Goal: Information Seeking & Learning: Learn about a topic

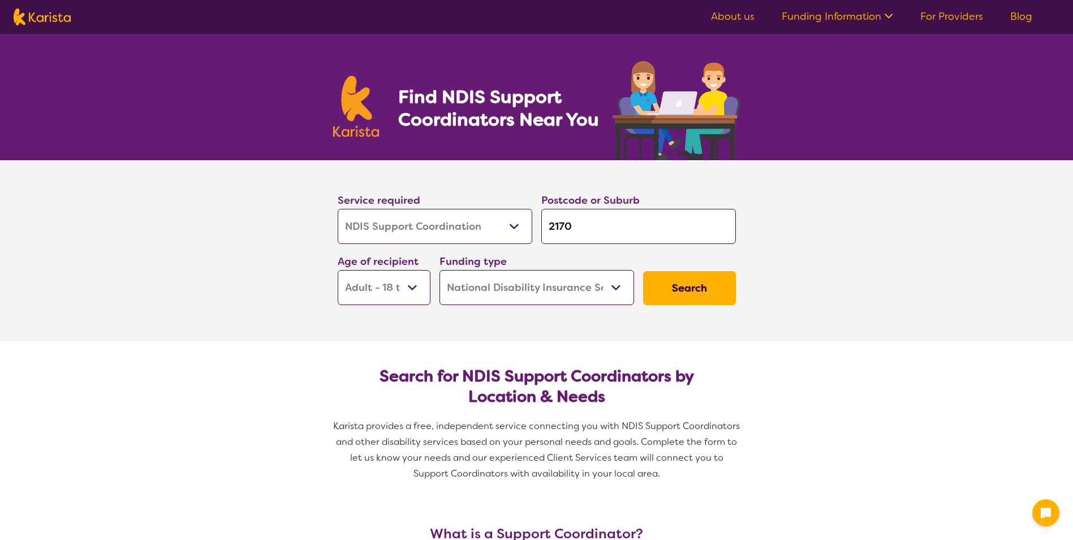
select select "NDIS Support Coordination"
select select "AD"
select select "NDIS"
select select "NDIS Support Coordination"
select select "AD"
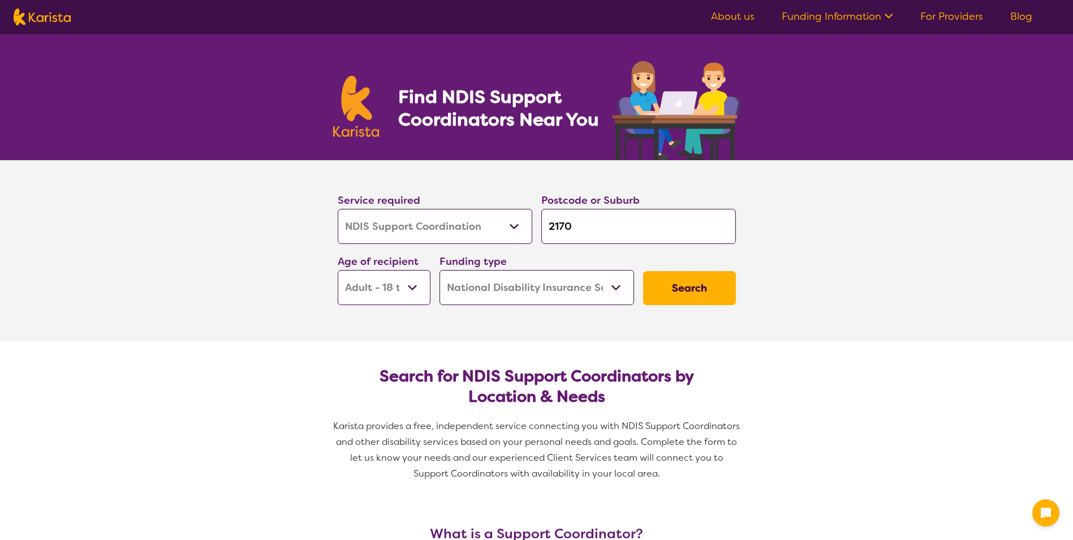
select select "NDIS"
click at [565, 231] on input "2170" at bounding box center [639, 226] width 195 height 35
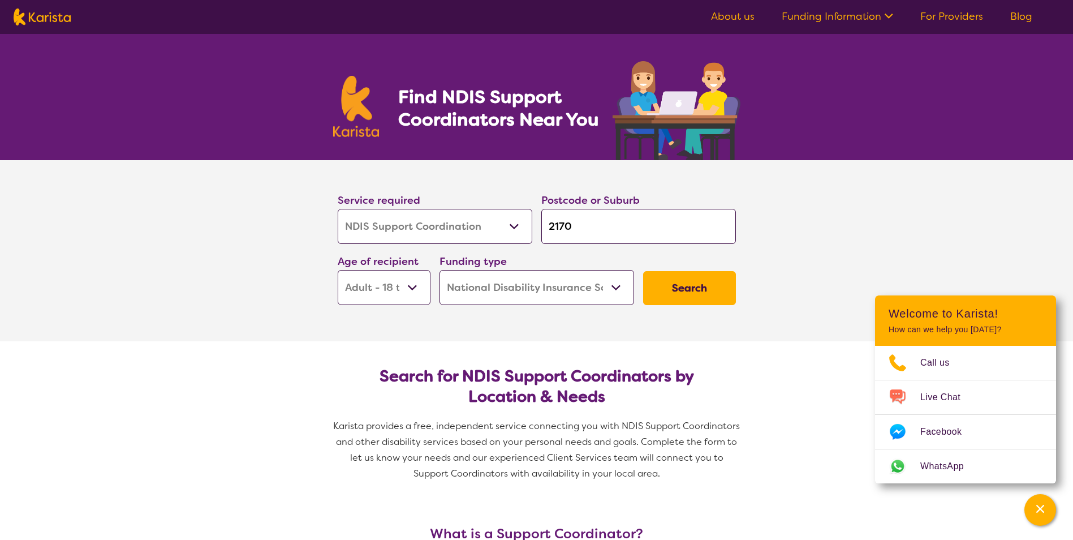
click at [420, 286] on select "Early Childhood - 0 to 9 Child - 10 to 11 Adolescent - 12 to 17 Adult - 18 to 6…" at bounding box center [384, 287] width 93 height 35
click at [338, 270] on select "Early Childhood - 0 to 9 Child - 10 to 11 Adolescent - 12 to 17 Adult - 18 to 6…" at bounding box center [384, 287] width 93 height 35
click at [695, 294] on button "Search" at bounding box center [689, 288] width 93 height 34
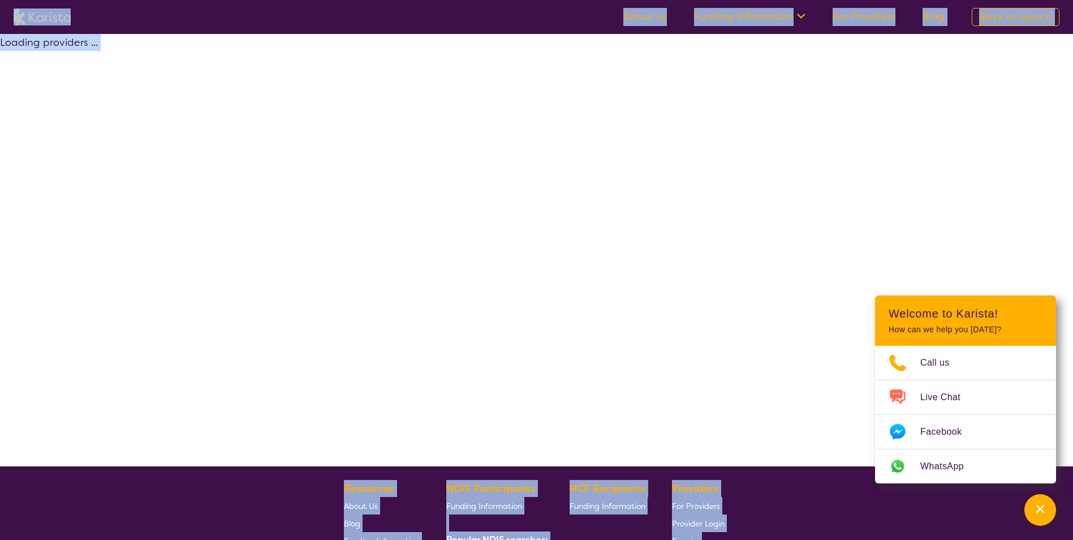
select select "by_score"
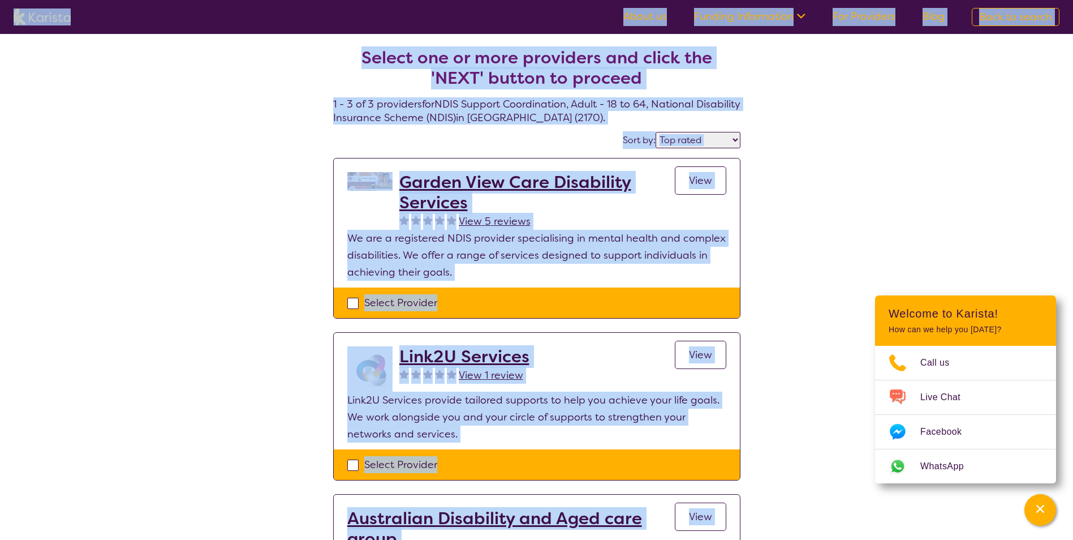
click at [767, 234] on div "Select one or more providers and click the 'NEXT' button to proceed 1 - 3 of 3 …" at bounding box center [536, 364] width 1073 height 661
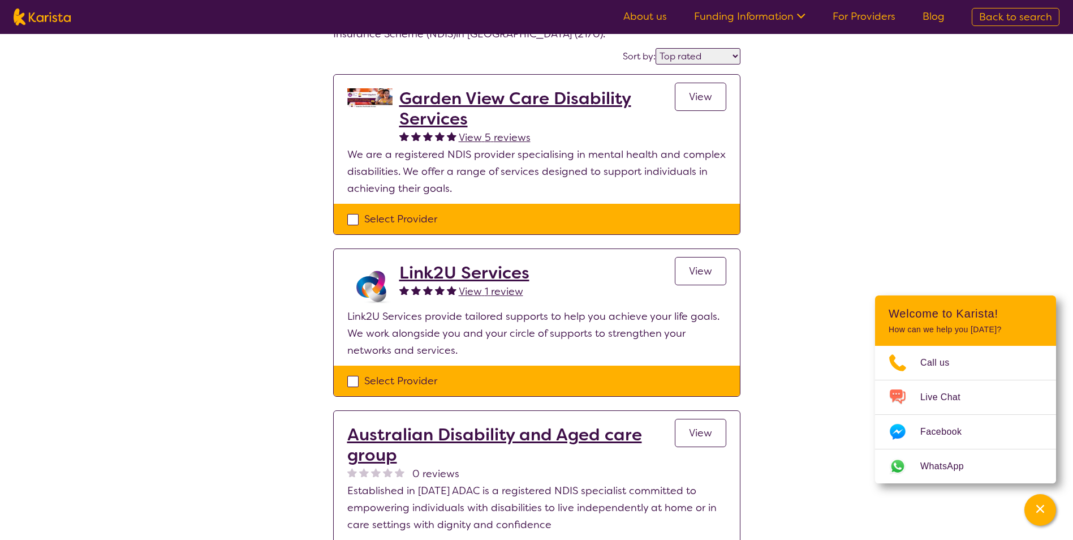
scroll to position [89, 0]
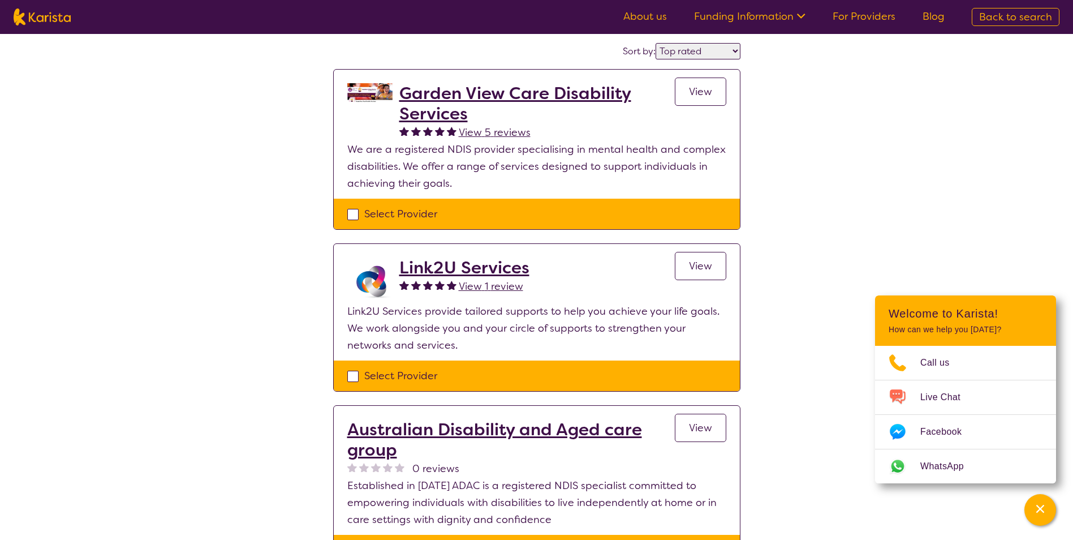
click at [456, 94] on h2 "Garden View Care Disability Services" at bounding box center [537, 103] width 276 height 41
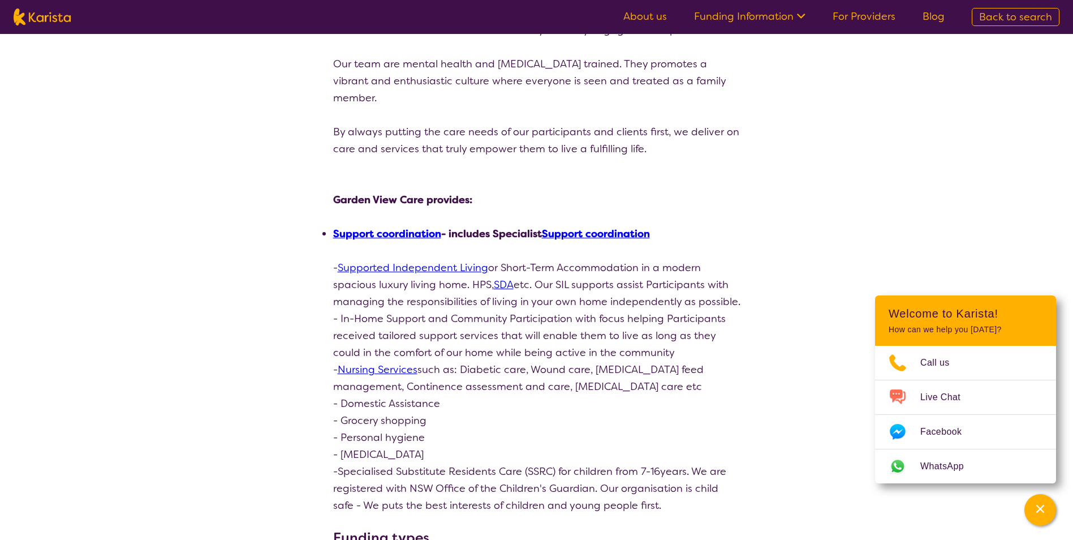
scroll to position [340, 0]
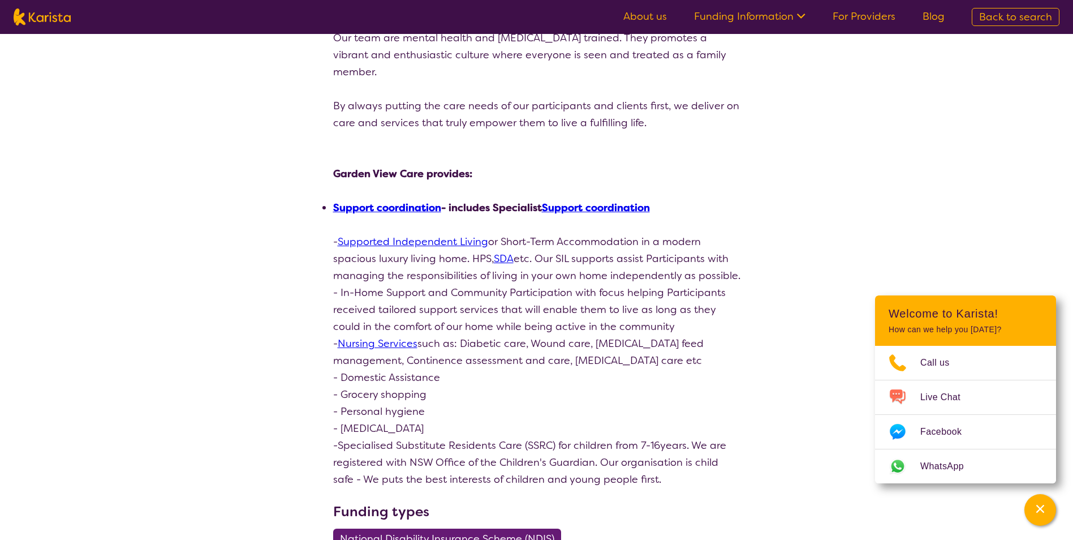
click at [389, 208] on link "Support coordination" at bounding box center [387, 208] width 108 height 14
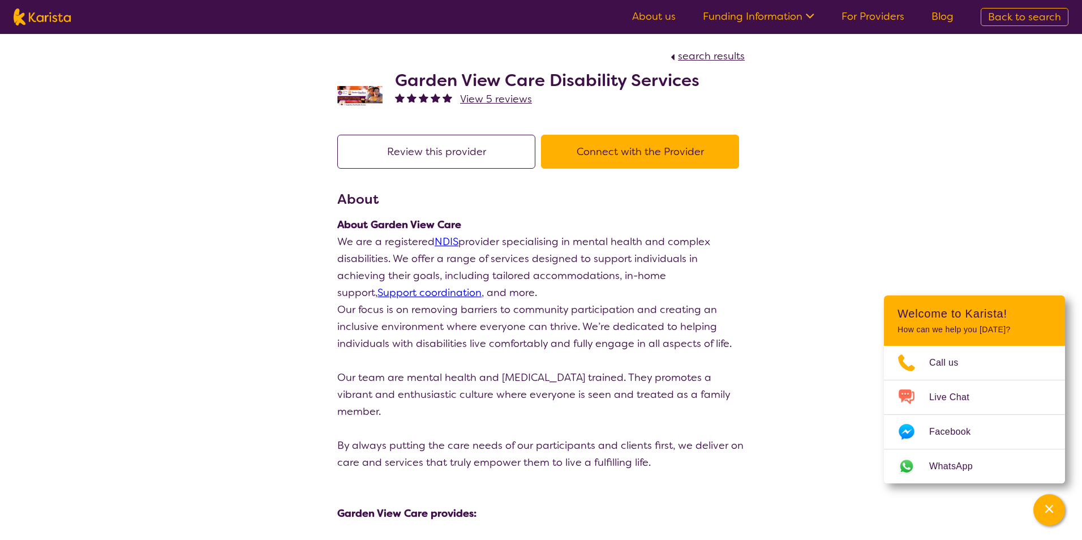
select select "NDIS Support Coordination"
select select "AD"
select select "NDIS"
select select "NDIS Support Coordination"
select select "AD"
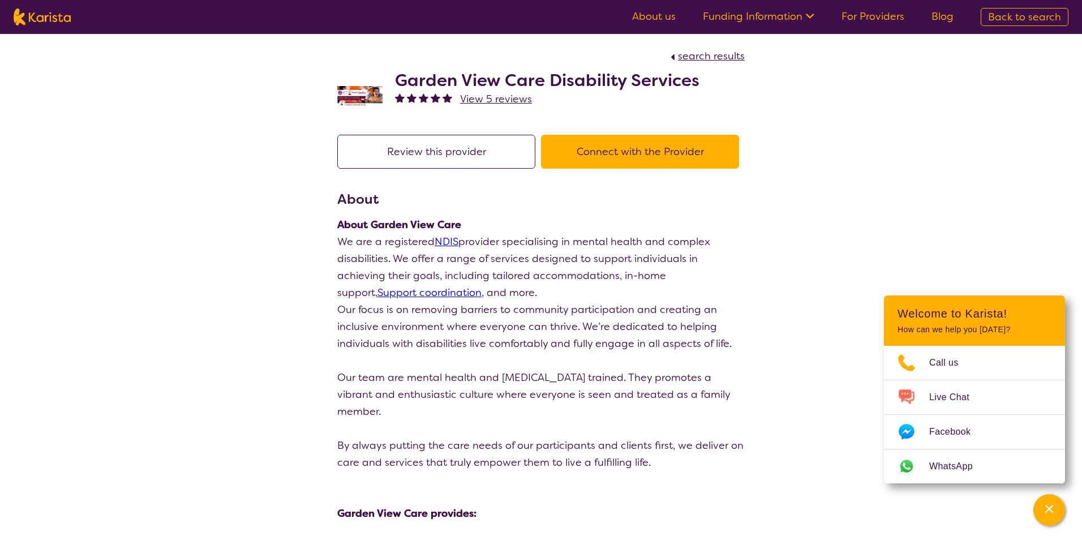
select select "NDIS"
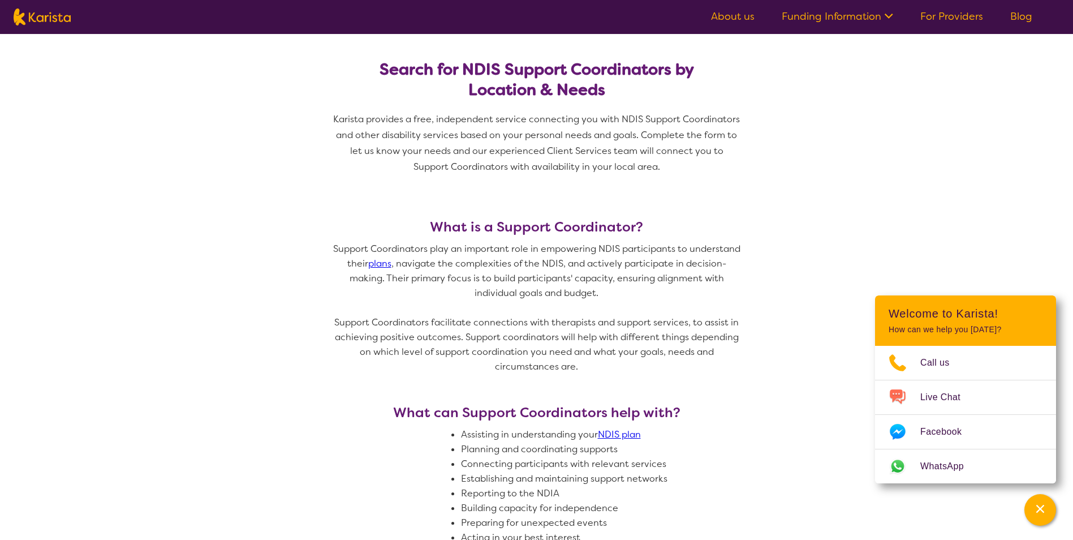
scroll to position [113, 0]
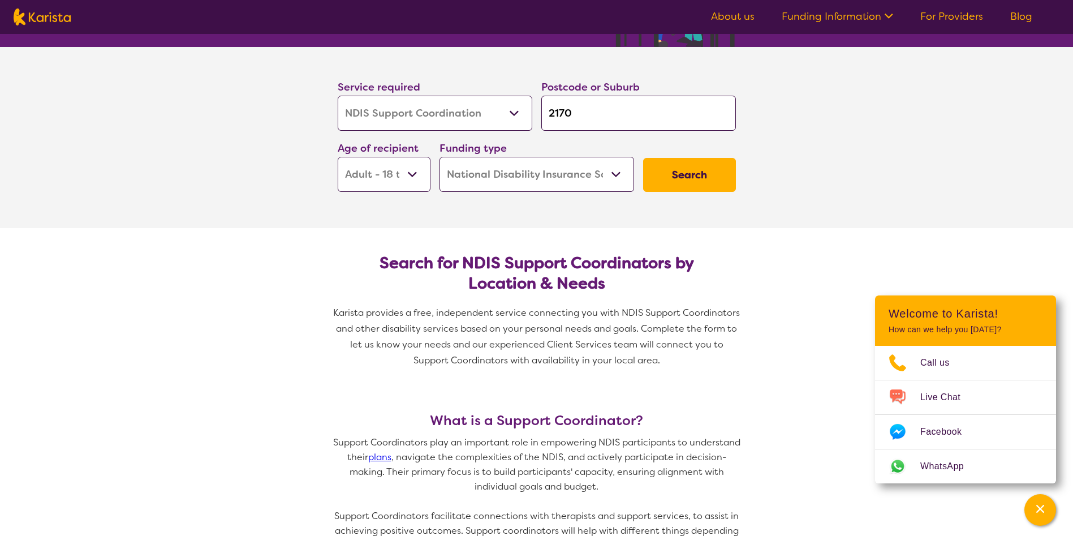
click at [689, 167] on button "Search" at bounding box center [689, 175] width 93 height 34
select select "by_score"
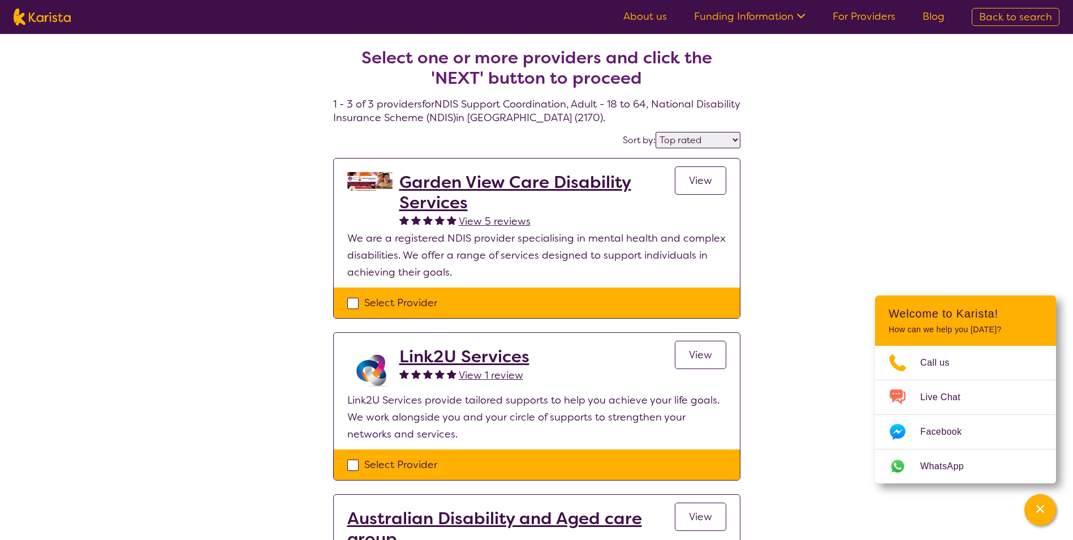
click at [475, 363] on h2 "Link2U Services" at bounding box center [464, 356] width 130 height 20
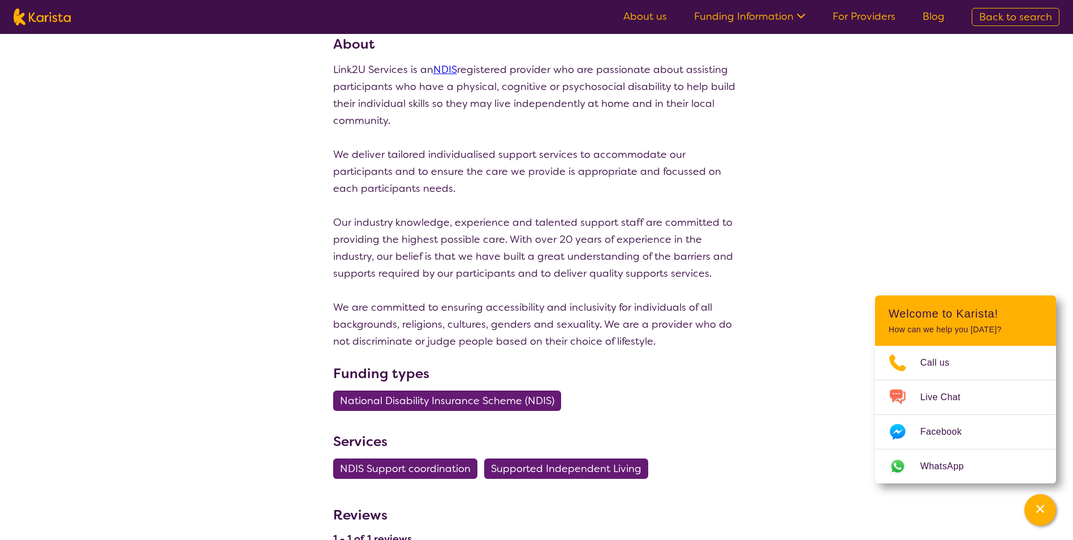
scroll to position [153, 0]
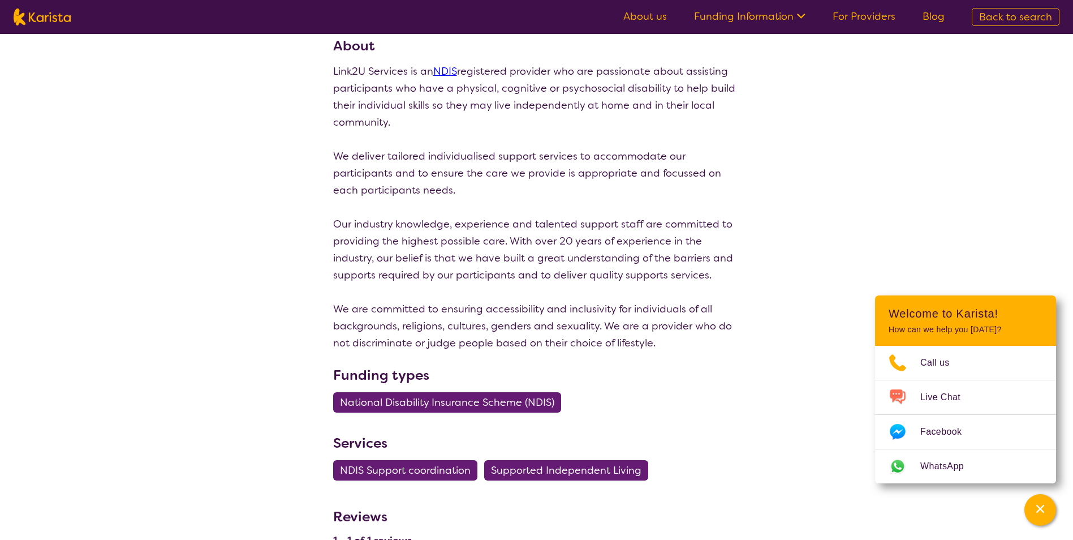
click at [1054, 182] on div "search results Link2U Services View 1 review Review this provider Connect with …" at bounding box center [536, 247] width 1073 height 732
select select "by_score"
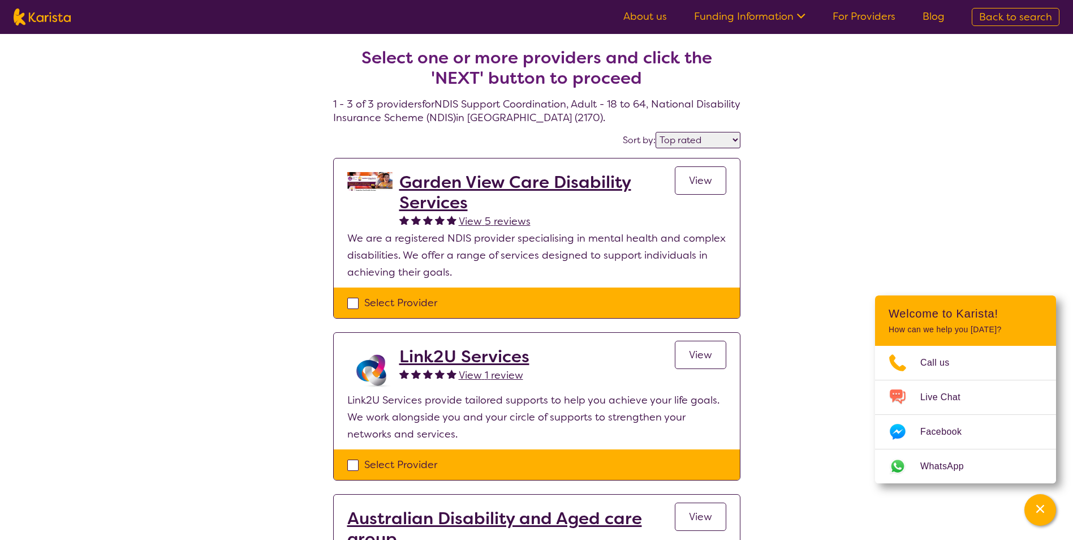
select select "NDIS Support Coordination"
select select "AD"
select select "NDIS"
select select "NDIS Support Coordination"
select select "AD"
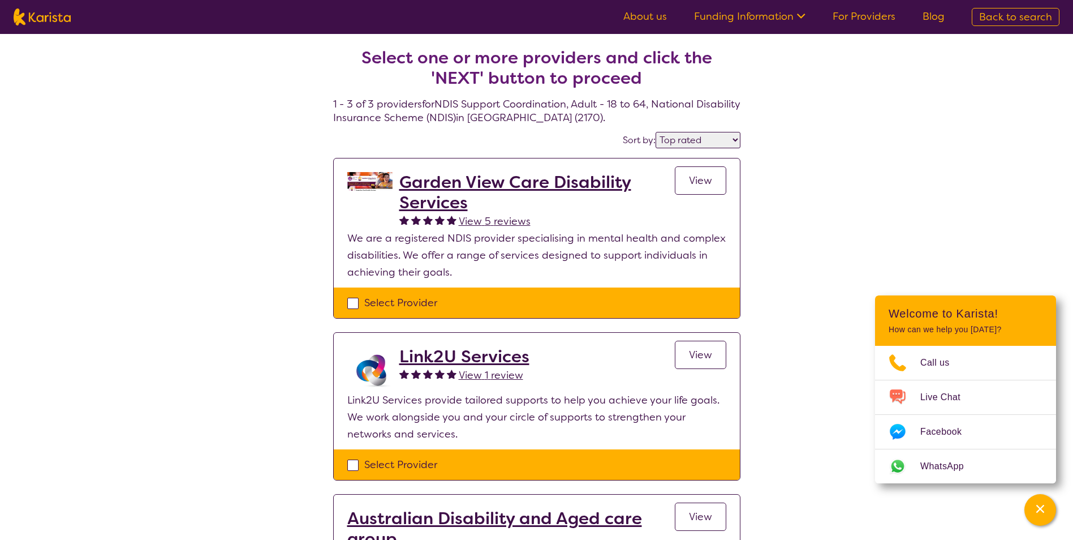
select select "NDIS"
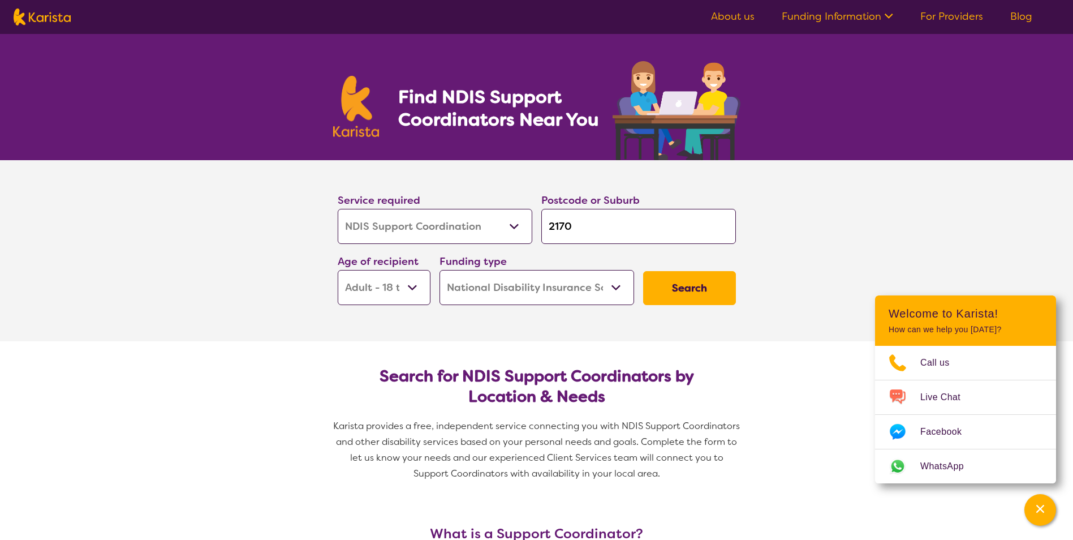
click at [692, 295] on button "Search" at bounding box center [689, 288] width 93 height 34
select select "by_score"
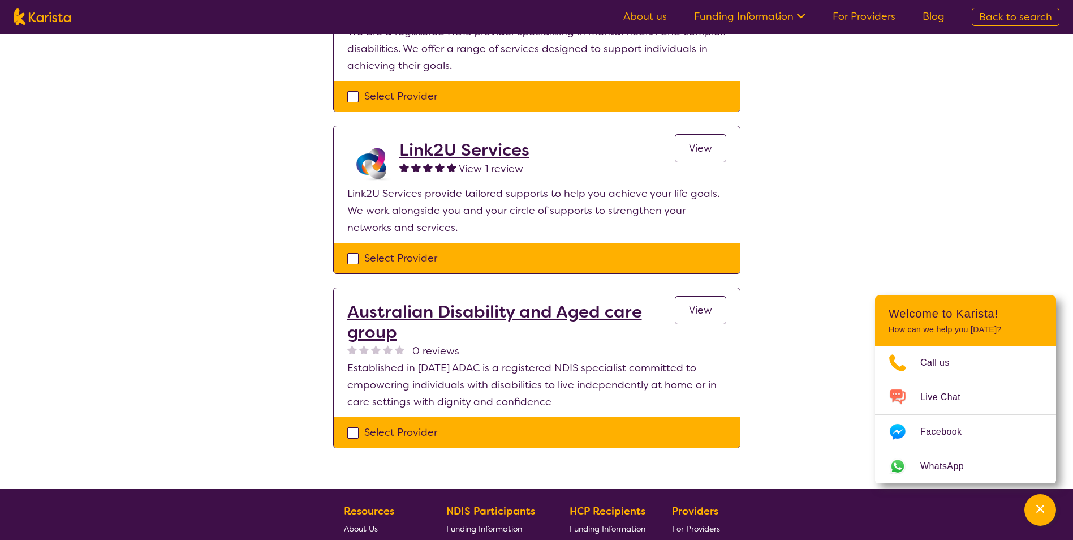
scroll to position [226, 0]
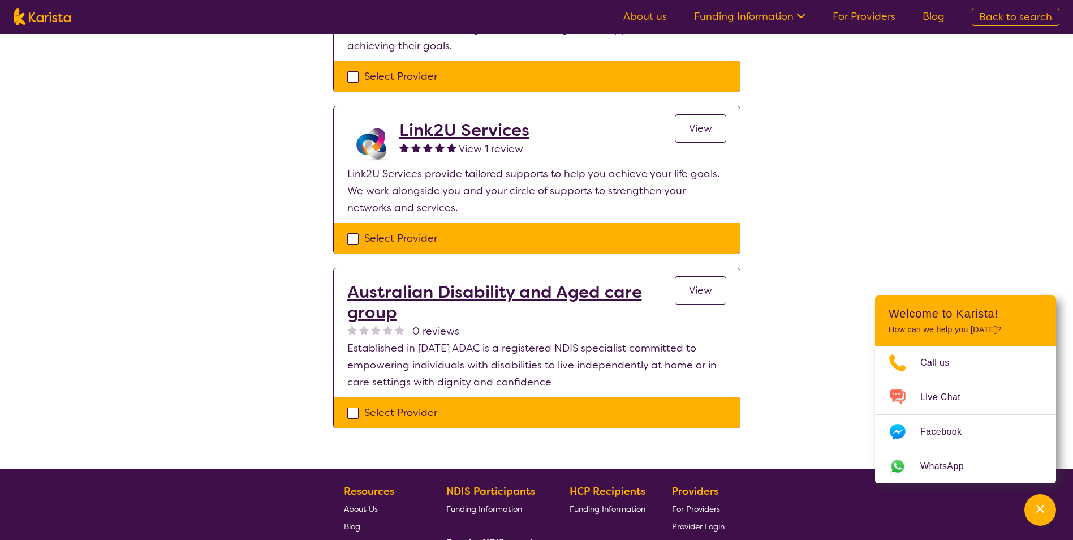
click at [469, 289] on h2 "Australian Disability and Aged care group" at bounding box center [511, 302] width 328 height 41
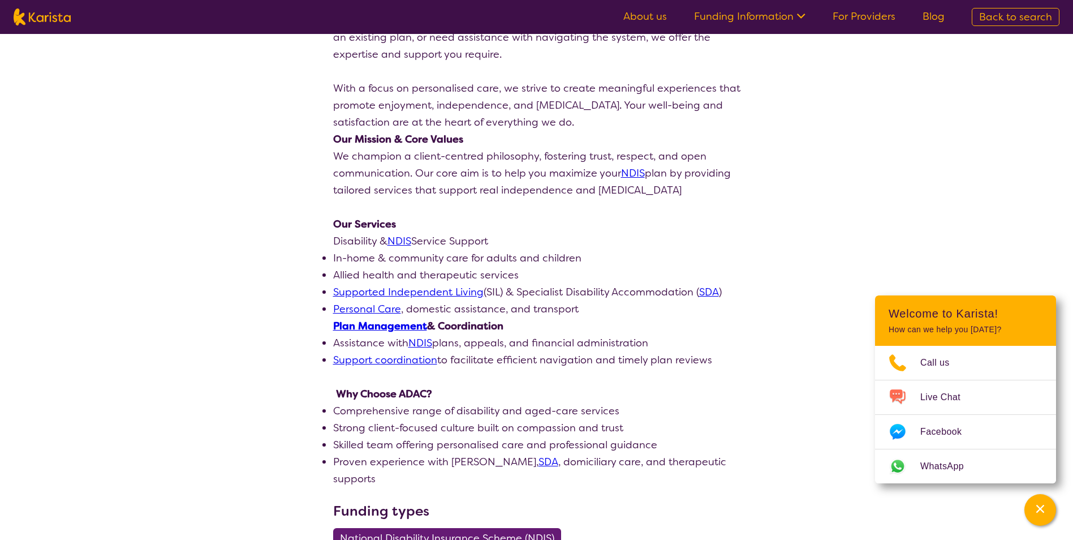
scroll to position [339, 0]
click at [790, 16] on link "Funding Information" at bounding box center [749, 17] width 111 height 14
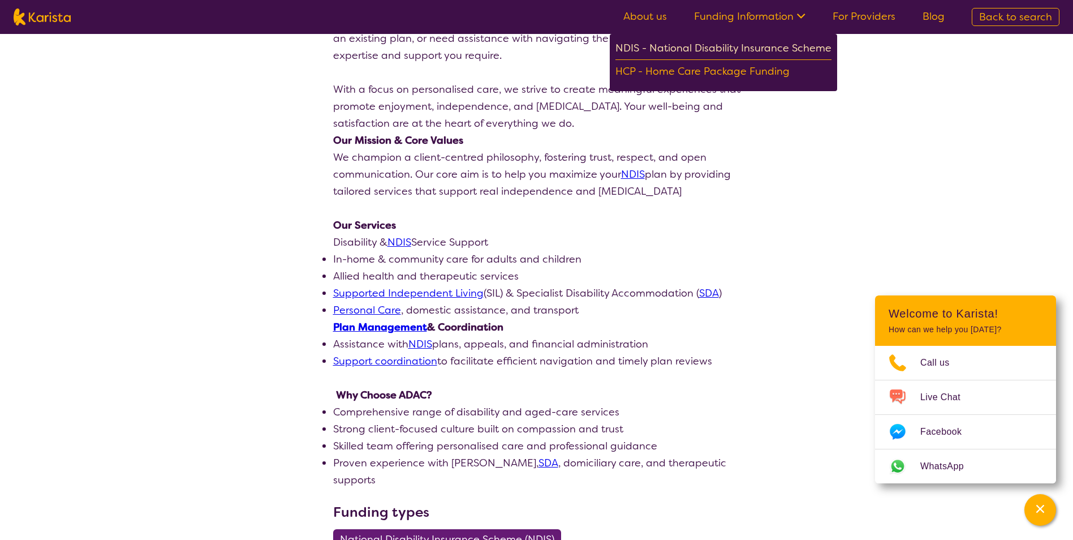
click at [667, 54] on div "NDIS - National Disability Insurance Scheme" at bounding box center [724, 50] width 216 height 20
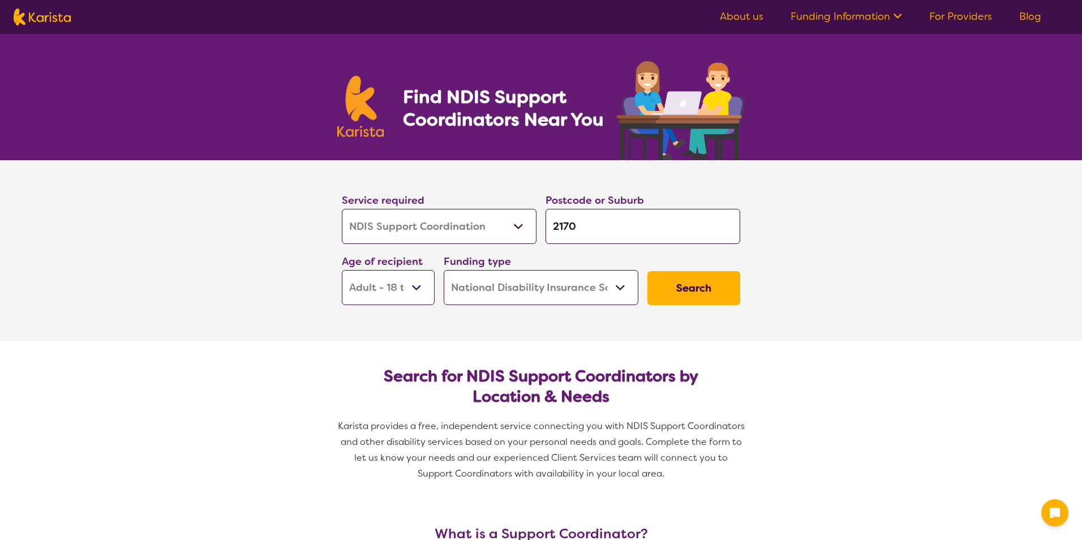
select select "NDIS Support Coordination"
select select "AD"
select select "NDIS"
select select "NDIS Support Coordination"
select select "AD"
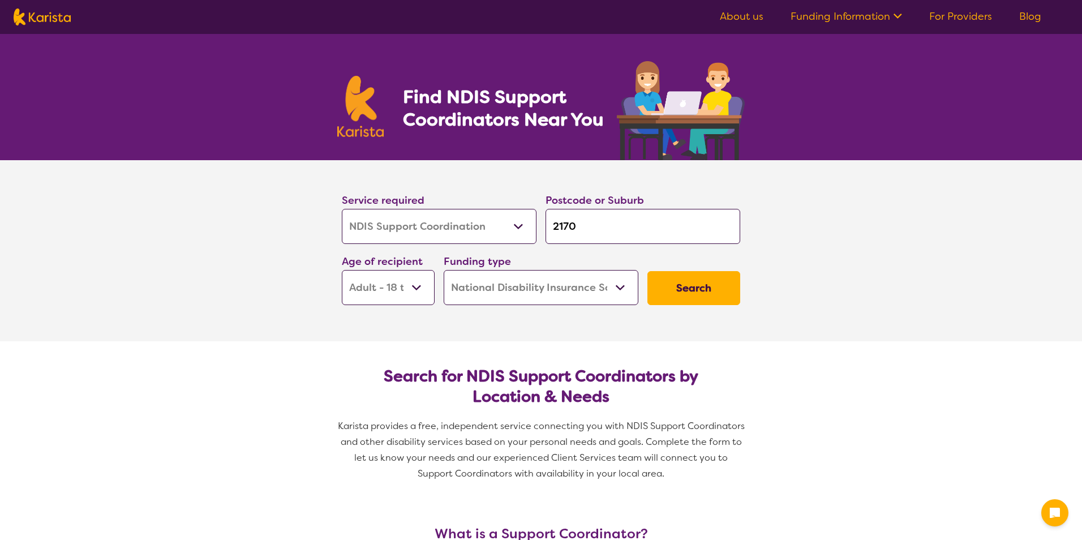
select select "NDIS"
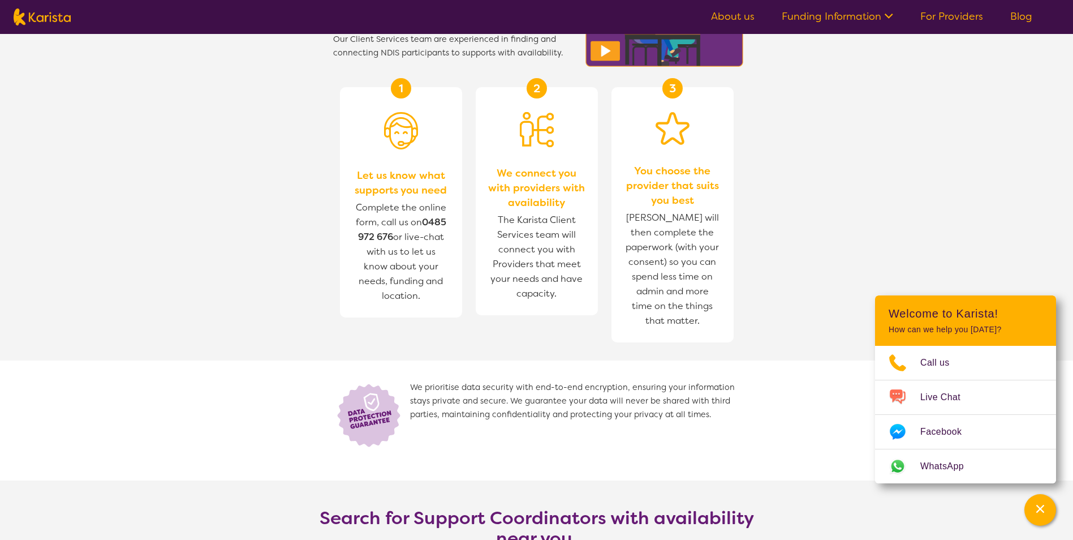
scroll to position [1528, 0]
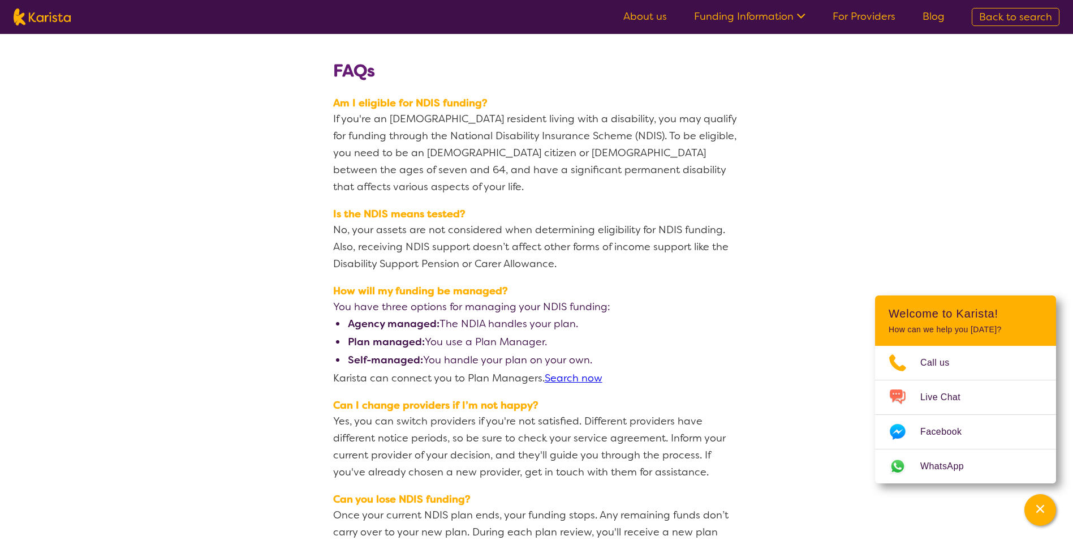
scroll to position [1499, 0]
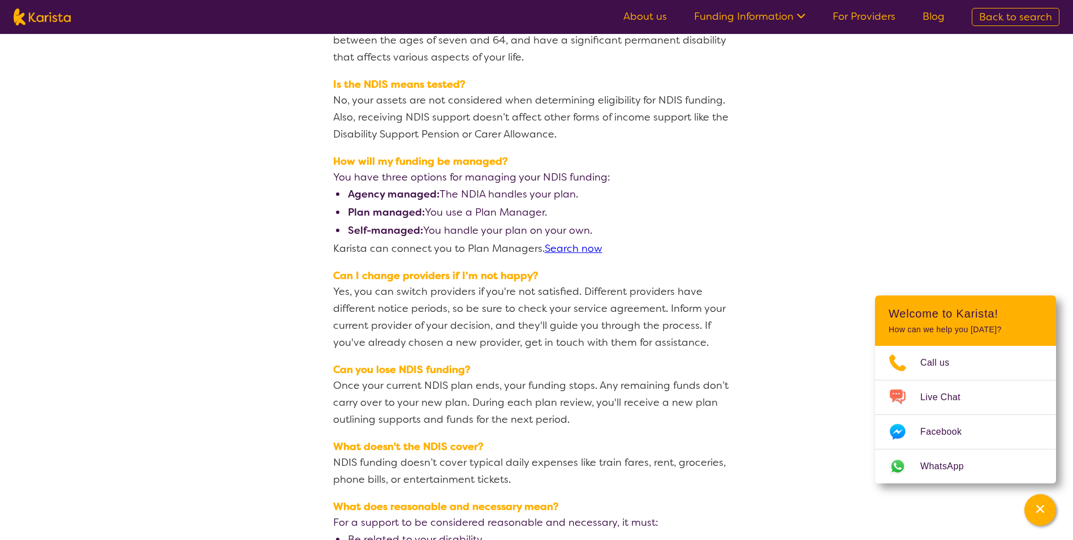
click at [790, 16] on link "Funding Information" at bounding box center [749, 17] width 111 height 14
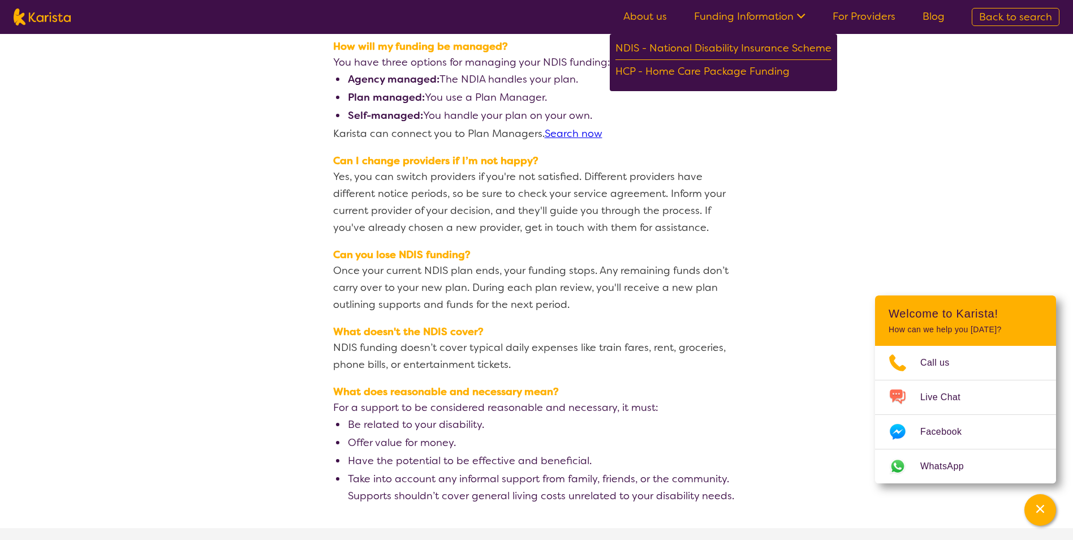
scroll to position [1623, 0]
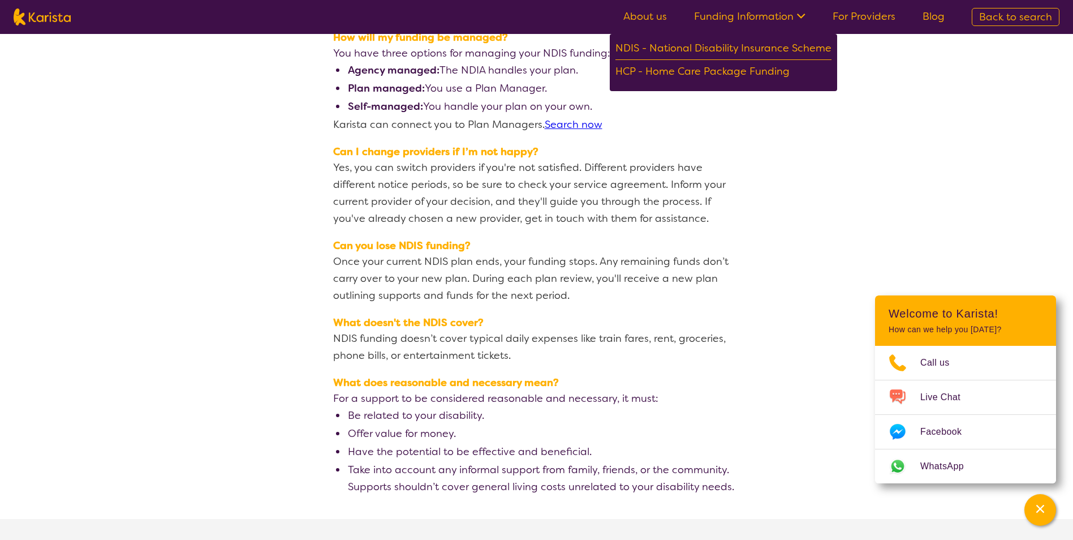
click at [1069, 397] on section "FAQs Am I eligible for NDIS funding? If you're an Australian resident living wi…" at bounding box center [536, 141] width 1073 height 722
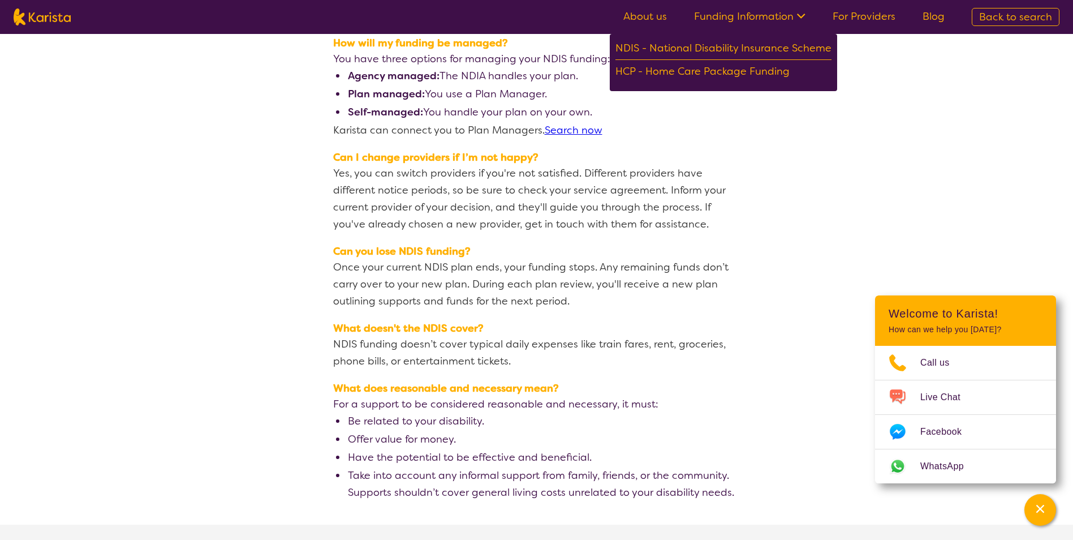
drag, startPoint x: 1069, startPoint y: 397, endPoint x: 1068, endPoint y: 382, distance: 14.7
click at [1068, 383] on section "FAQs Am I eligible for NDIS funding? If you're an Australian resident living wi…" at bounding box center [536, 147] width 1073 height 722
click at [1068, 382] on section "FAQs Am I eligible for NDIS funding? If you're an Australian resident living wi…" at bounding box center [536, 147] width 1073 height 722
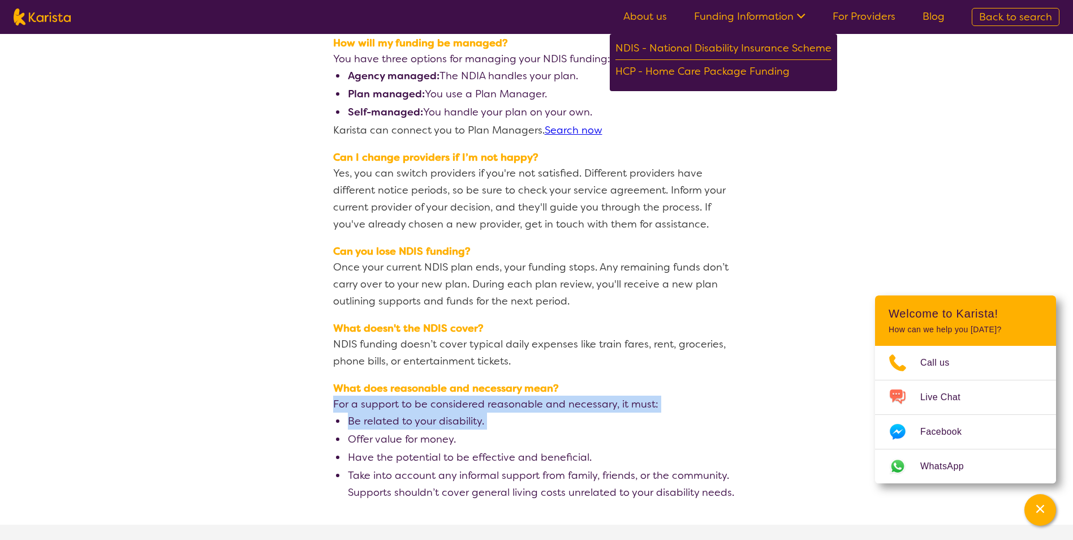
drag, startPoint x: 1068, startPoint y: 382, endPoint x: 1068, endPoint y: 366, distance: 16.4
click at [1068, 377] on section "FAQs Am I eligible for NDIS funding? If you're an Australian resident living wi…" at bounding box center [536, 147] width 1073 height 722
click at [1067, 362] on section "FAQs Am I eligible for NDIS funding? If you're an Australian resident living wi…" at bounding box center [536, 147] width 1073 height 722
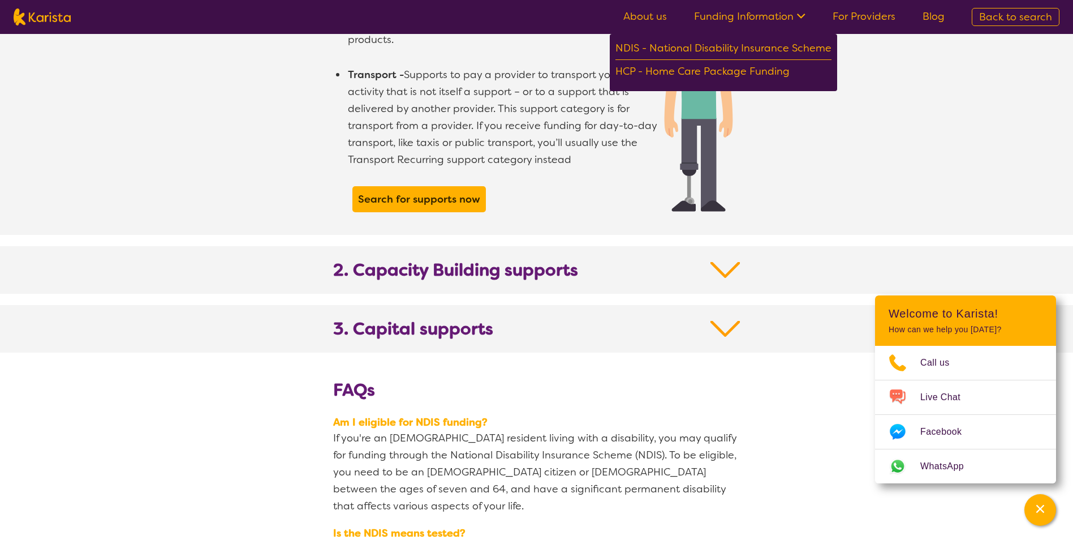
scroll to position [1059, 0]
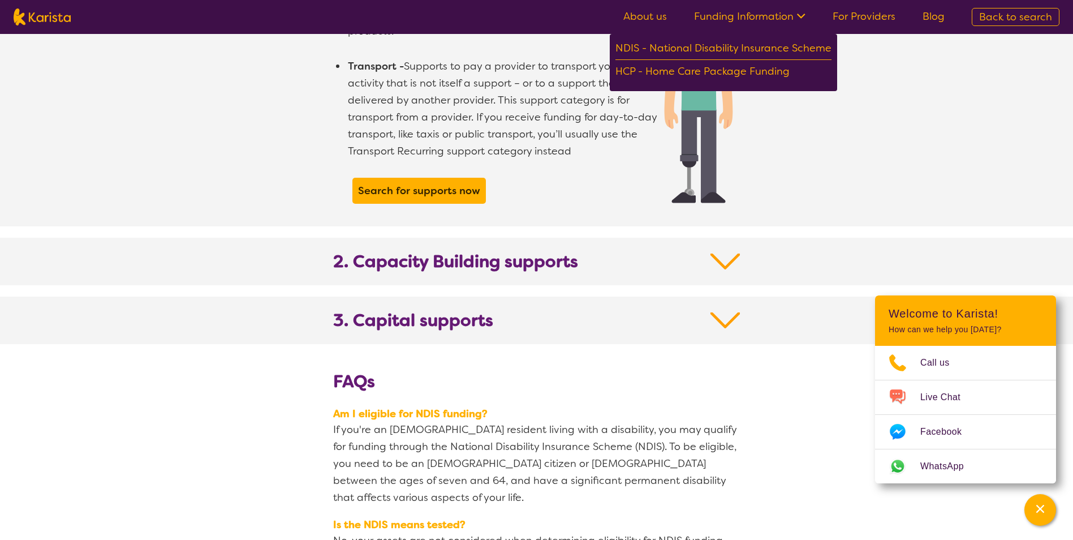
click at [1039, 303] on header "Welcome to Karista! How can we help you today?" at bounding box center [965, 320] width 181 height 50
click at [1038, 304] on header "Welcome to Karista! How can we help you today?" at bounding box center [965, 320] width 181 height 50
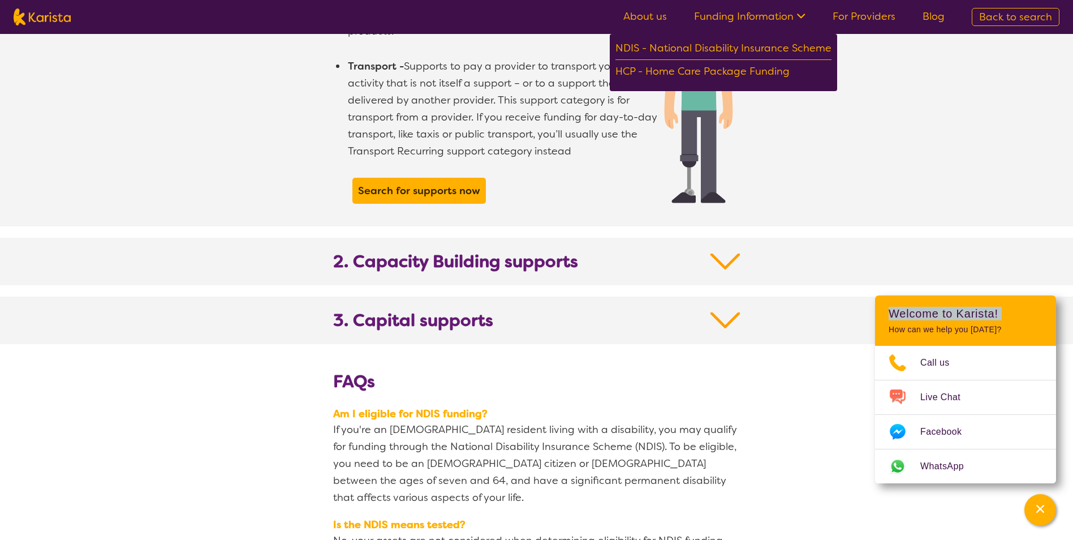
click at [1038, 304] on header "Welcome to Karista! How can we help you today?" at bounding box center [965, 320] width 181 height 50
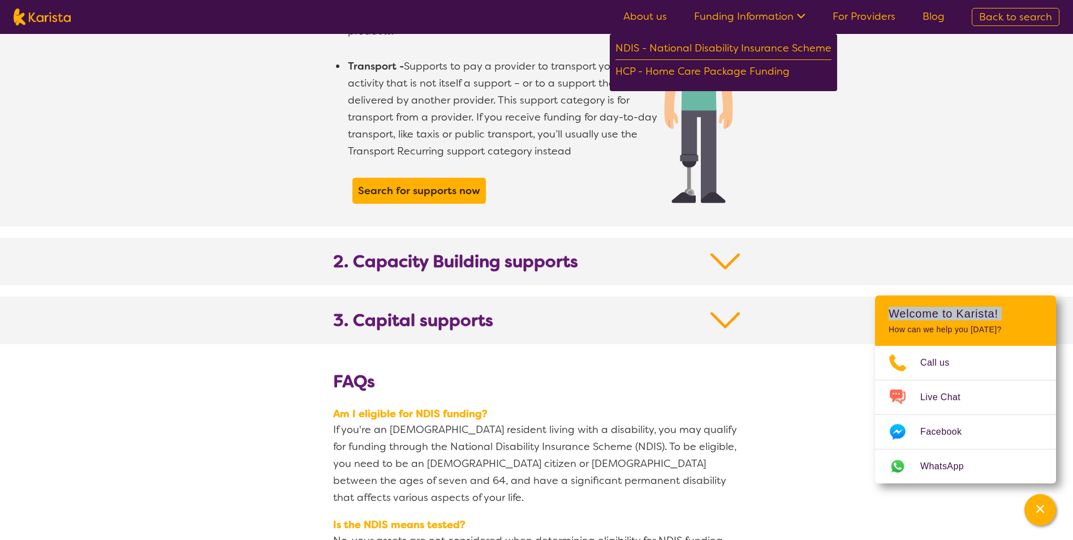
click at [1038, 304] on header "Welcome to Karista! How can we help you today?" at bounding box center [965, 320] width 181 height 50
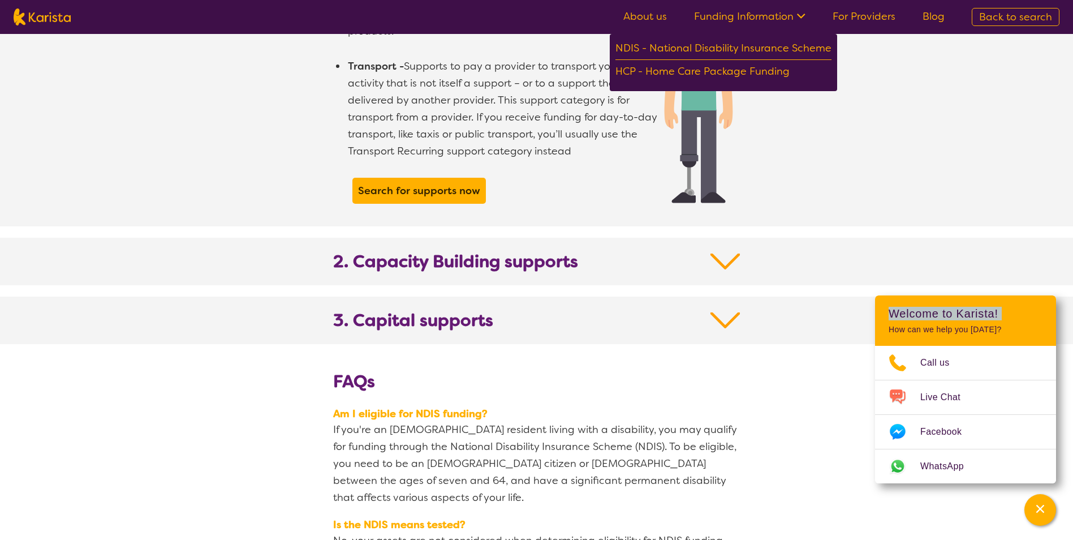
click at [1038, 304] on header "Welcome to Karista! How can we help you today?" at bounding box center [965, 320] width 181 height 50
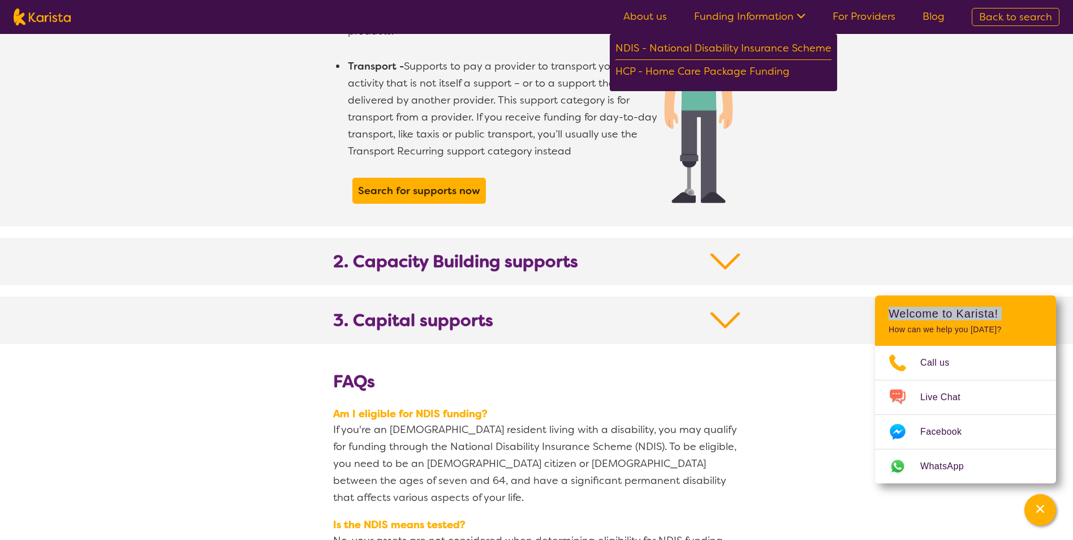
click at [1038, 297] on header "Welcome to Karista! How can we help you today?" at bounding box center [965, 320] width 181 height 50
drag, startPoint x: 1039, startPoint y: 282, endPoint x: 1054, endPoint y: 231, distance: 52.5
click at [1054, 231] on section "1. Core supports Core Supports are there to support you in your daily life, to …" at bounding box center [536, 7] width 1073 height 673
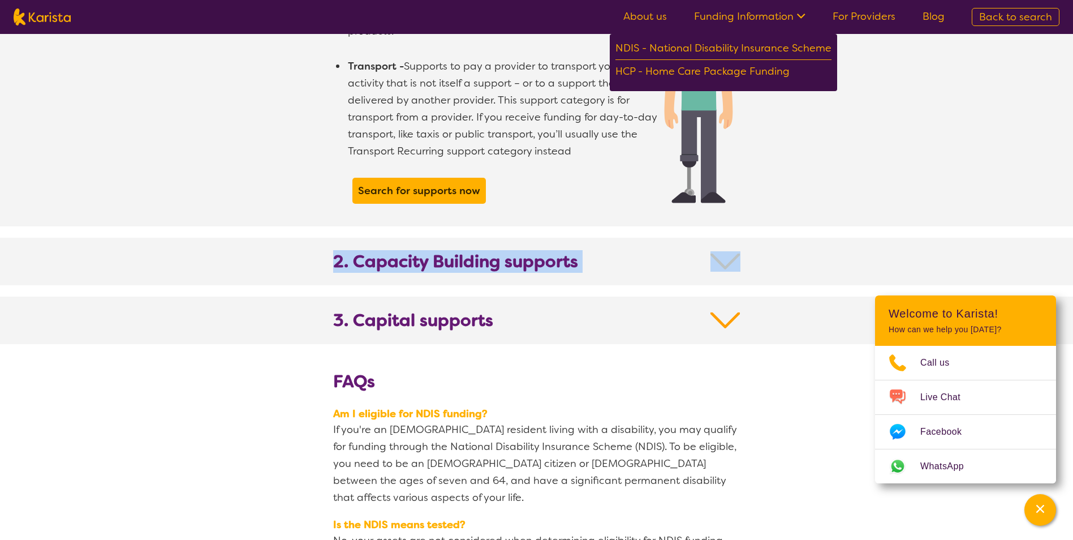
click at [1054, 238] on div "2. Capacity Building supports" at bounding box center [536, 262] width 1073 height 48
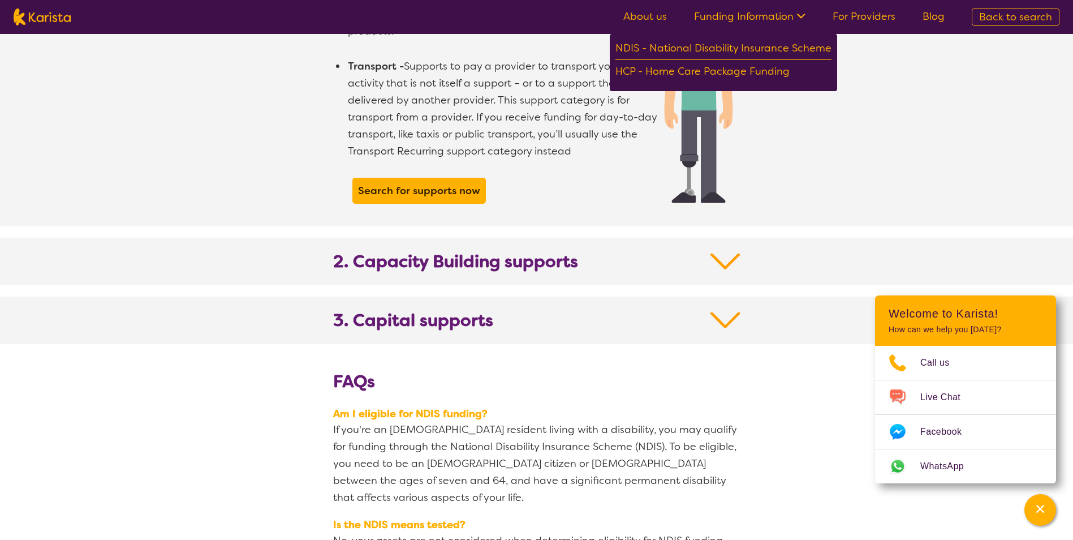
click at [1054, 238] on div "2. Capacity Building supports" at bounding box center [536, 262] width 1073 height 48
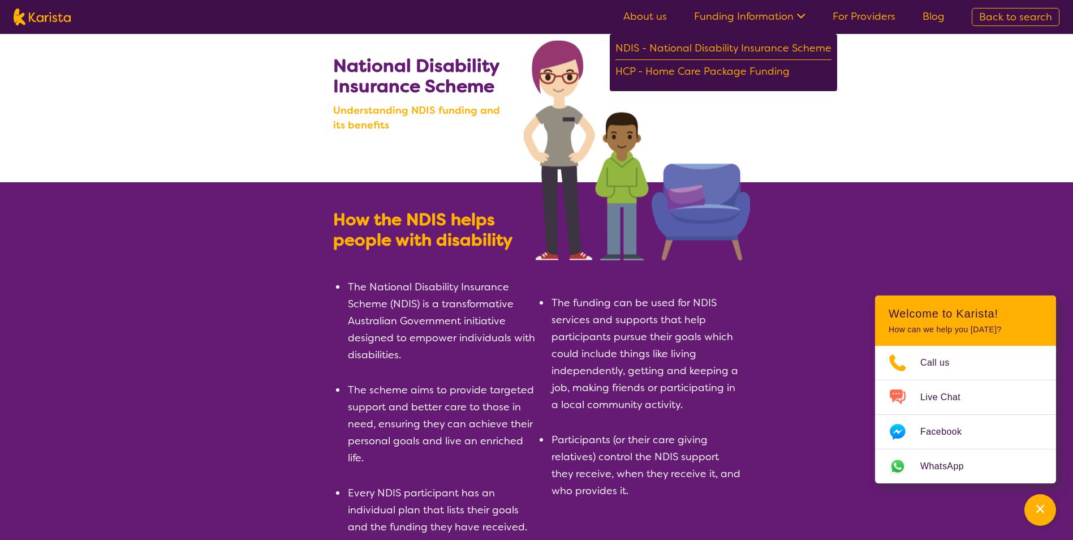
scroll to position [0, 0]
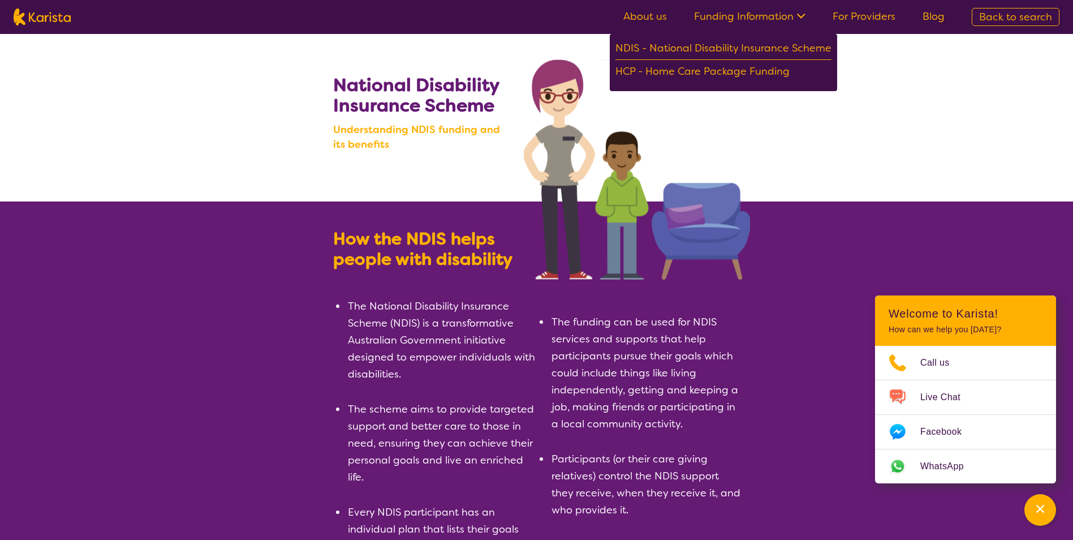
click at [663, 14] on link "About us" at bounding box center [646, 17] width 44 height 14
